Goal: Navigation & Orientation: Understand site structure

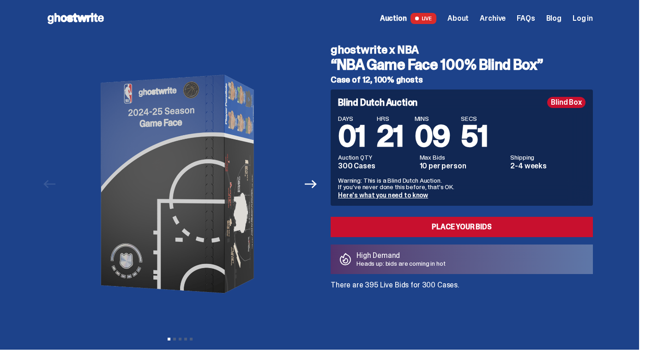
click at [30, 246] on div "ghostwrite x NBA “NBA Game Face 100% Blind Box” Case of 12, 100% ghosts Previou…" at bounding box center [319, 193] width 591 height 313
click at [310, 186] on icon "Next" at bounding box center [311, 184] width 12 height 12
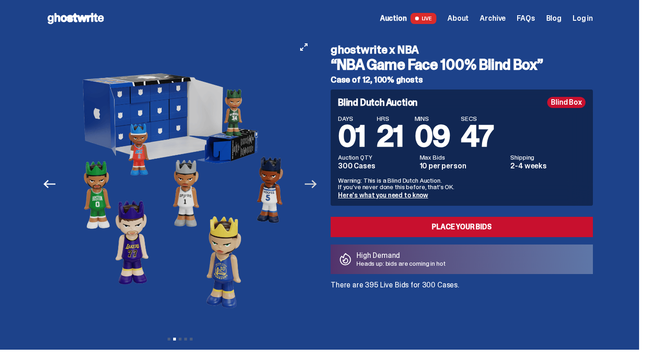
click at [310, 186] on icon "Next" at bounding box center [311, 184] width 12 height 12
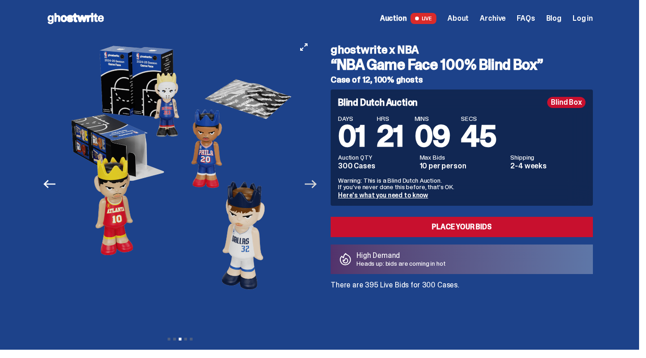
click at [310, 186] on icon "Next" at bounding box center [311, 184] width 12 height 12
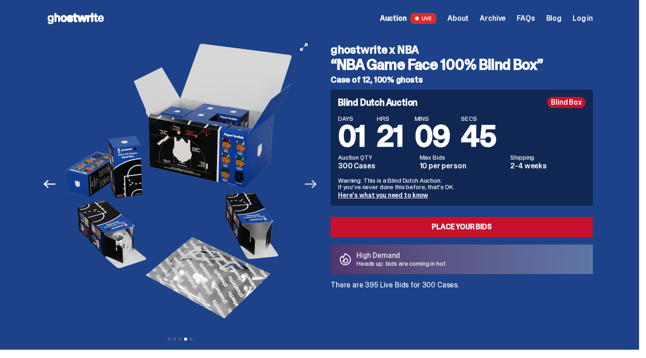
click at [310, 186] on icon "Next" at bounding box center [311, 184] width 12 height 12
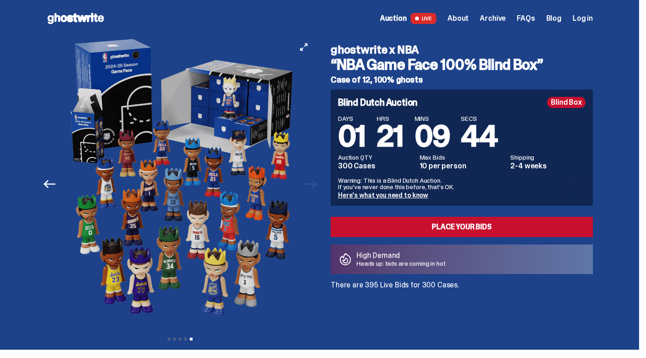
click at [310, 186] on div at bounding box center [184, 184] width 268 height 295
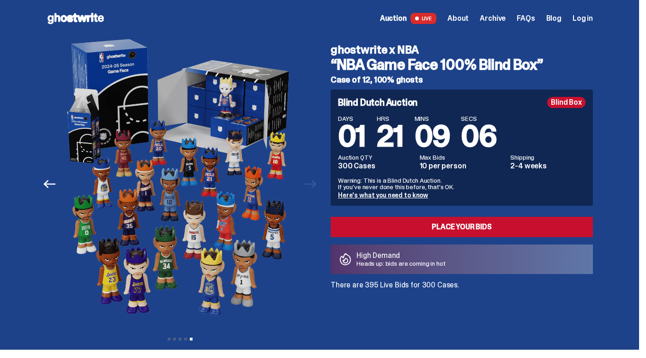
click at [460, 15] on span "About" at bounding box center [457, 18] width 21 height 7
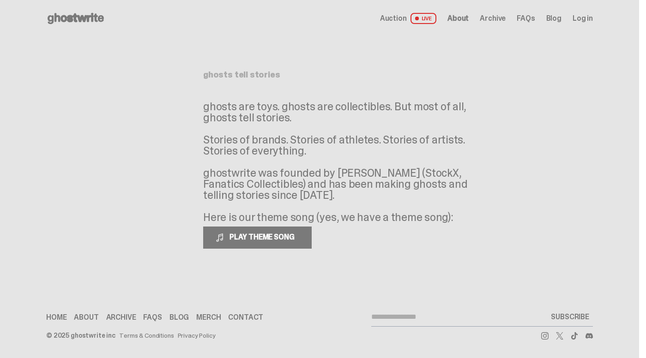
click at [500, 17] on span "Archive" at bounding box center [493, 18] width 26 height 7
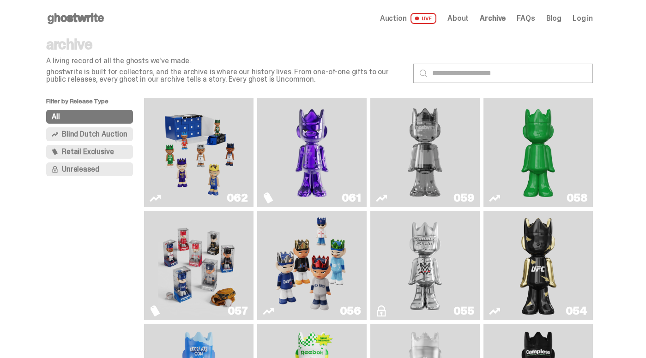
click at [529, 17] on span "FAQs" at bounding box center [526, 18] width 18 height 7
